Goal: Task Accomplishment & Management: Complete application form

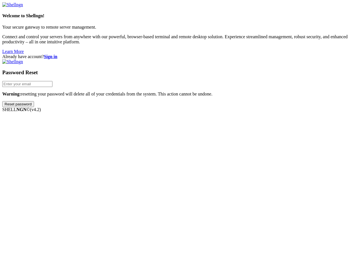
click at [34, 107] on input "Reset password" at bounding box center [18, 104] width 32 height 6
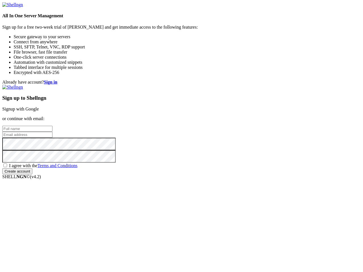
click at [52, 136] on input "email" at bounding box center [27, 135] width 50 height 6
click at [32, 175] on input "Create account" at bounding box center [17, 172] width 30 height 6
